Goal: Check status: Check status

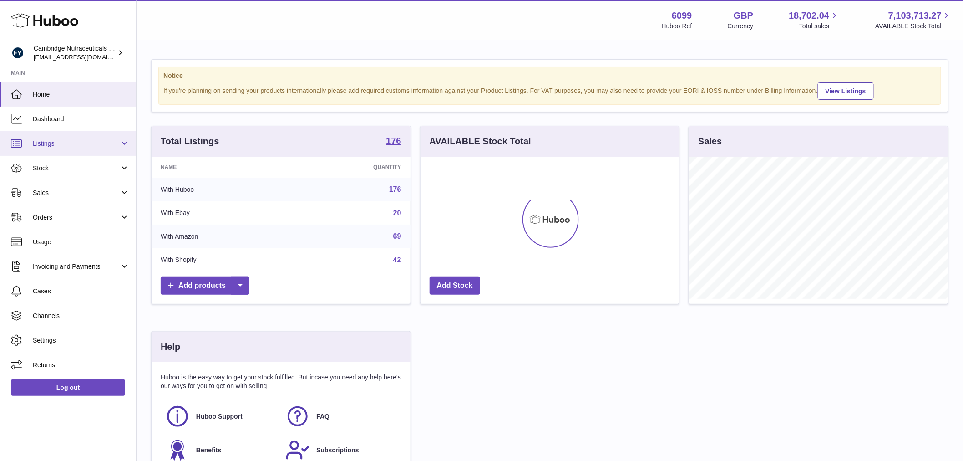
scroll to position [142, 259]
click at [43, 162] on link "Stock" at bounding box center [68, 168] width 136 height 25
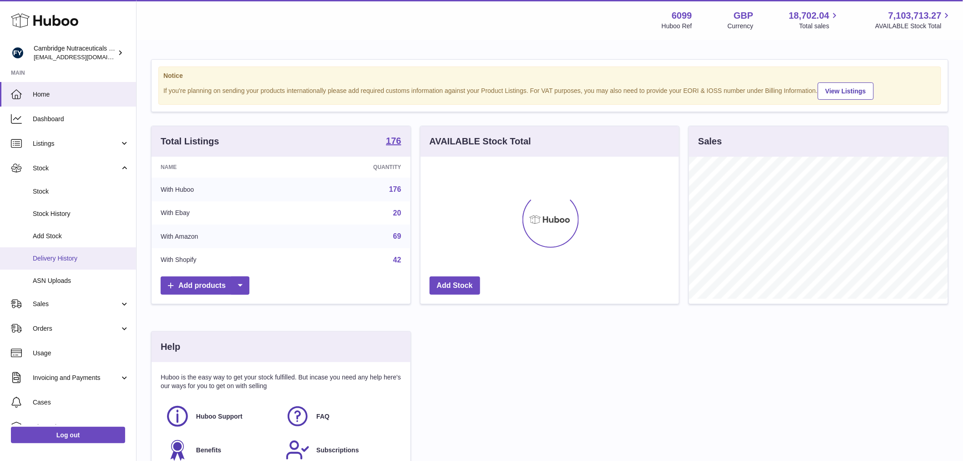
click at [47, 261] on span "Delivery History" at bounding box center [81, 258] width 96 height 9
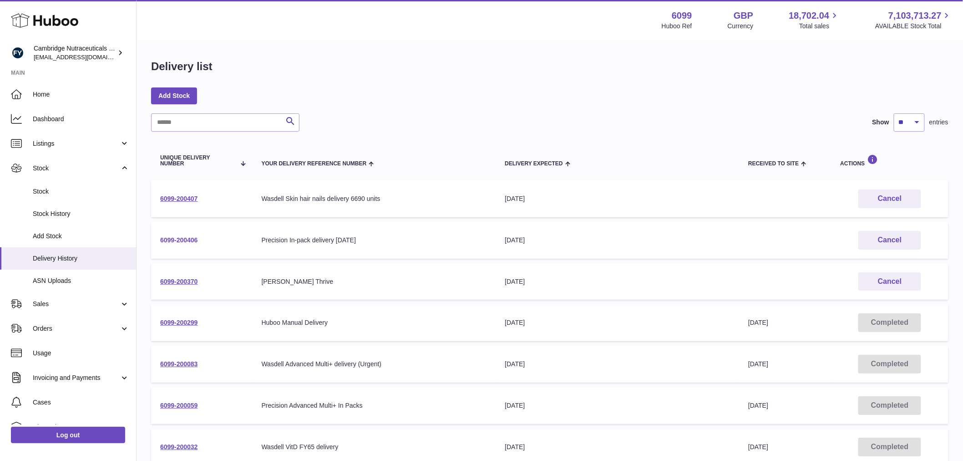
click at [180, 241] on link "6099-200406" at bounding box center [179, 239] width 38 height 7
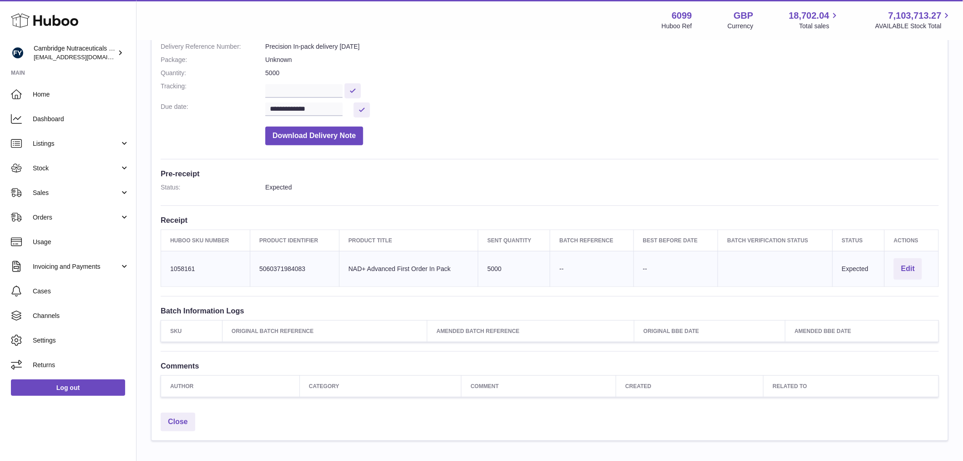
scroll to position [152, 0]
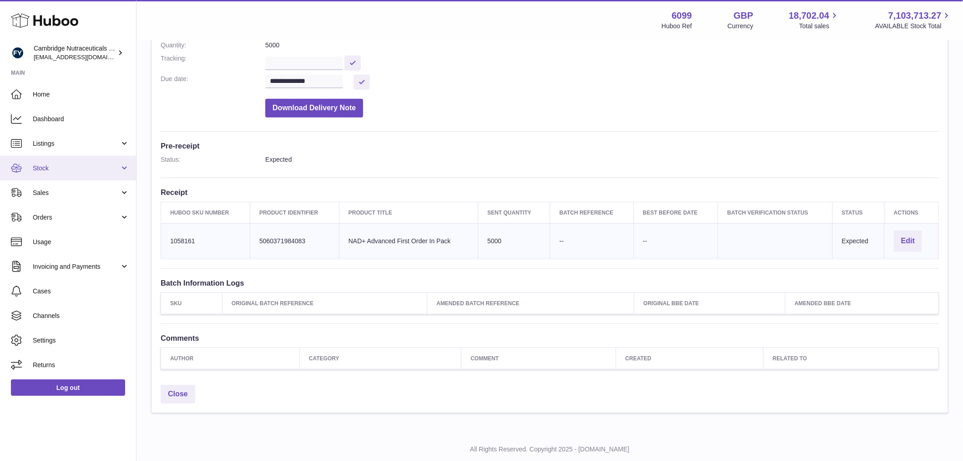
click at [64, 157] on link "Stock" at bounding box center [68, 168] width 136 height 25
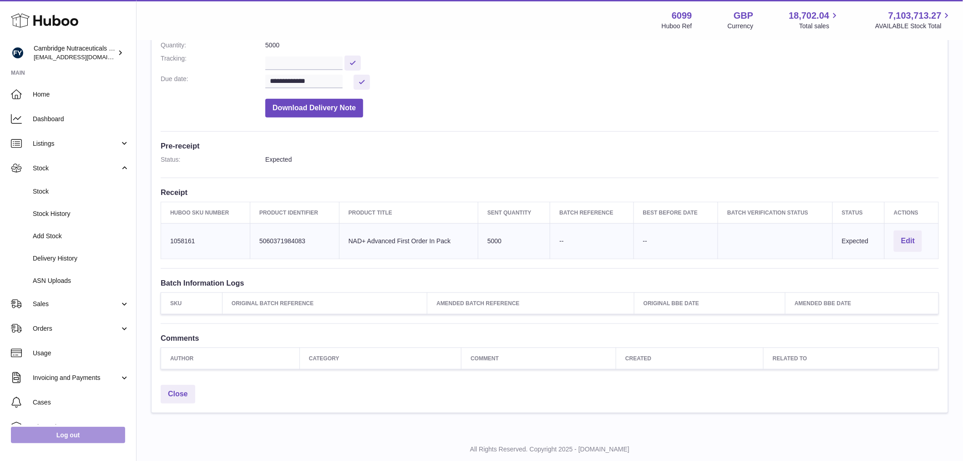
click at [58, 432] on link "Log out" at bounding box center [68, 435] width 114 height 16
